Goal: Task Accomplishment & Management: Use online tool/utility

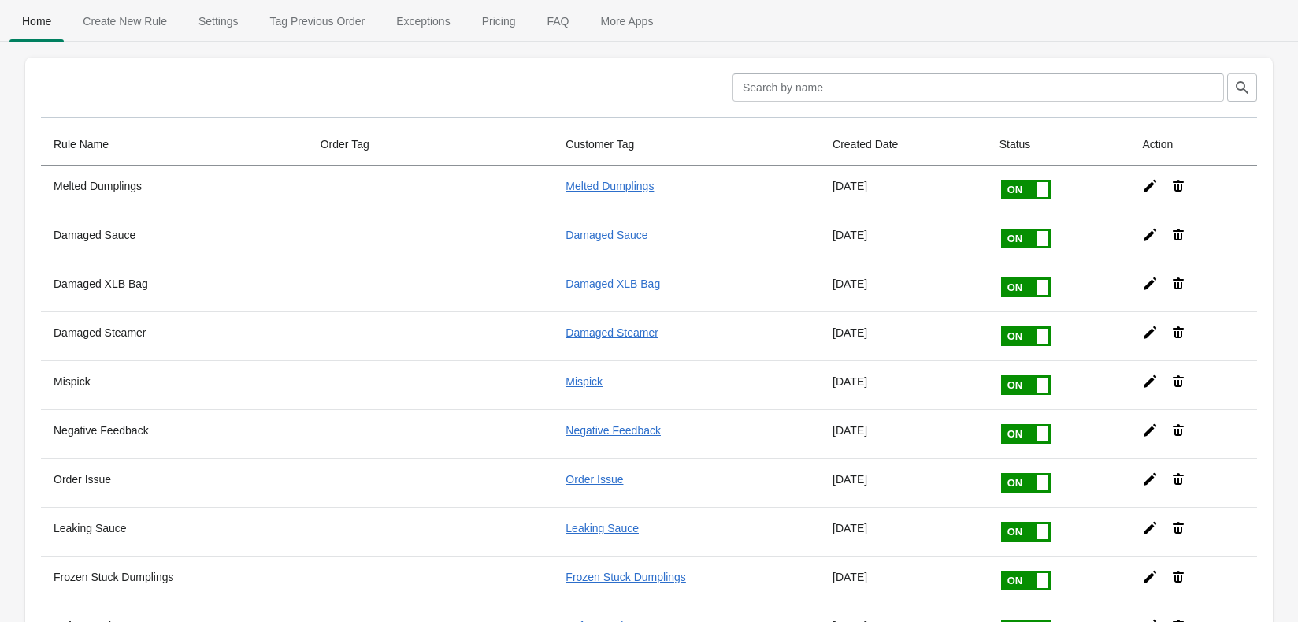
click at [315, 34] on span "Tag Previous Order" at bounding box center [318, 21] width 121 height 28
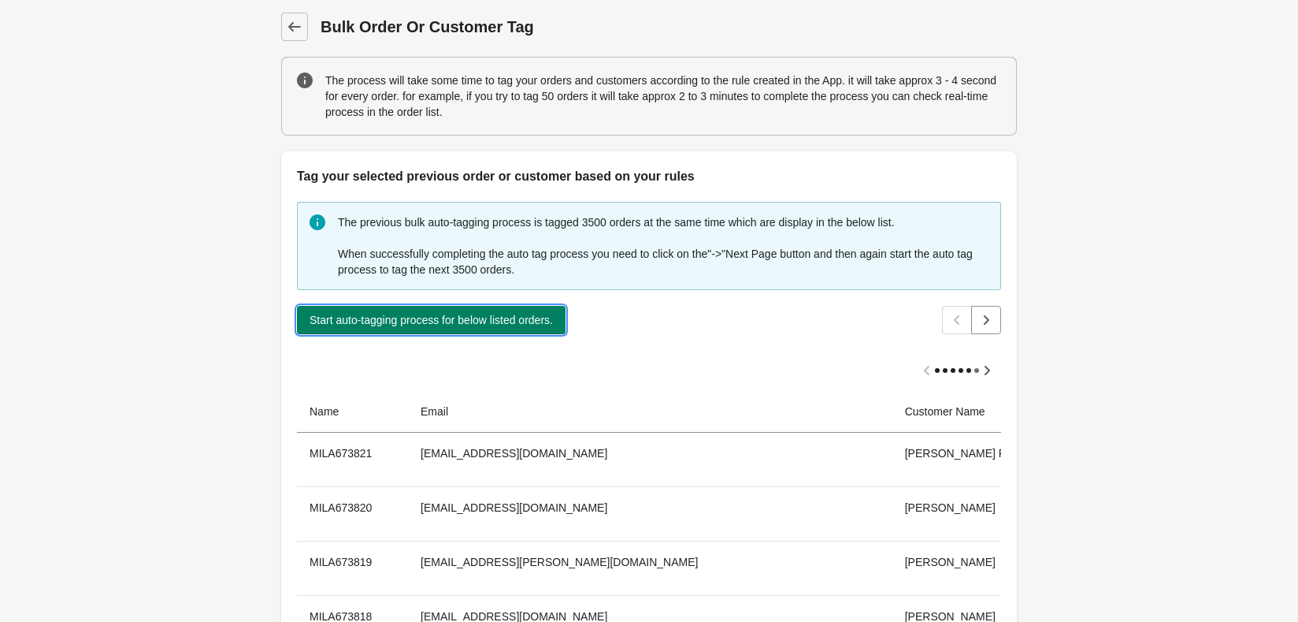
click at [474, 320] on span "Start auto-tagging process for below listed orders." at bounding box center [431, 320] width 243 height 13
